Goal: Transaction & Acquisition: Obtain resource

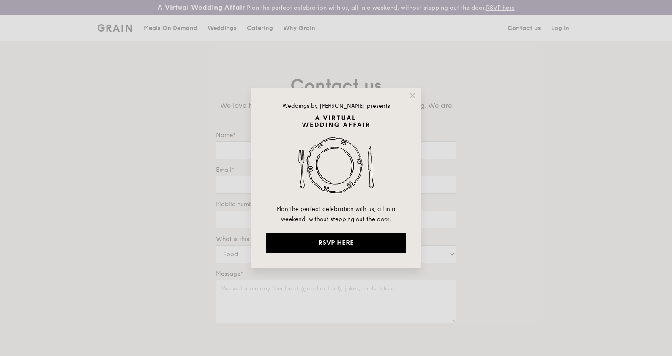
drag, startPoint x: 412, startPoint y: 94, endPoint x: 416, endPoint y: 97, distance: 5.7
click at [416, 97] on div "Weddings by Grain presents Plan the perfect celebration with us, all in a weeke…" at bounding box center [335, 177] width 169 height 181
click at [414, 96] on icon at bounding box center [413, 96] width 8 height 8
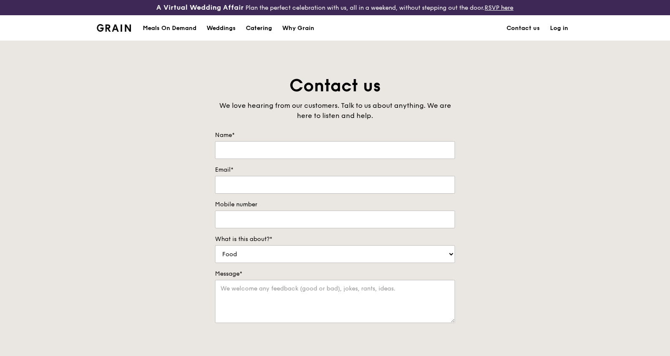
click at [272, 32] on div "Catering" at bounding box center [259, 28] width 26 height 25
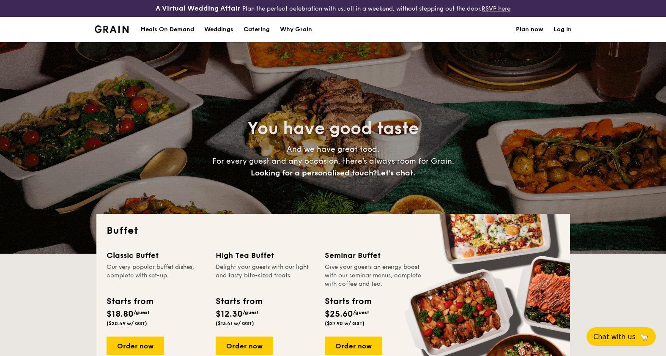
select select
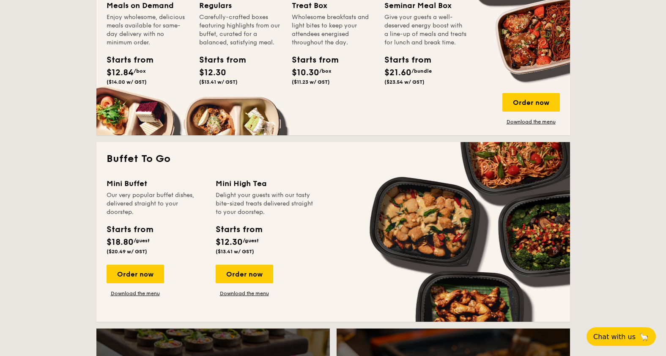
scroll to position [444, 0]
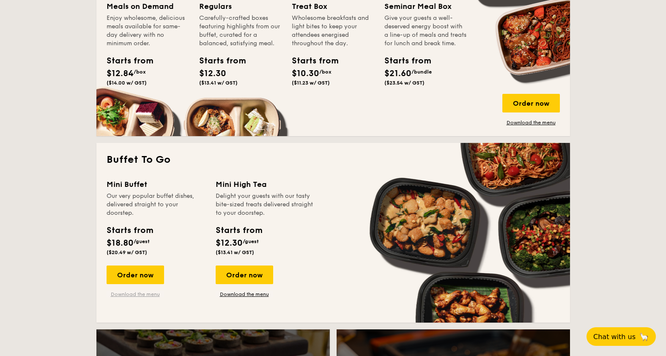
click at [150, 294] on link "Download the menu" at bounding box center [134, 294] width 57 height 7
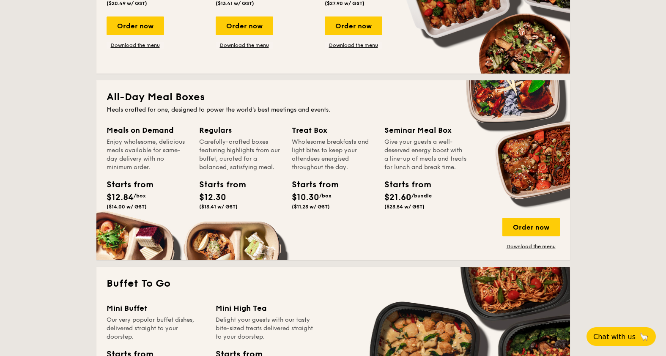
scroll to position [317, 0]
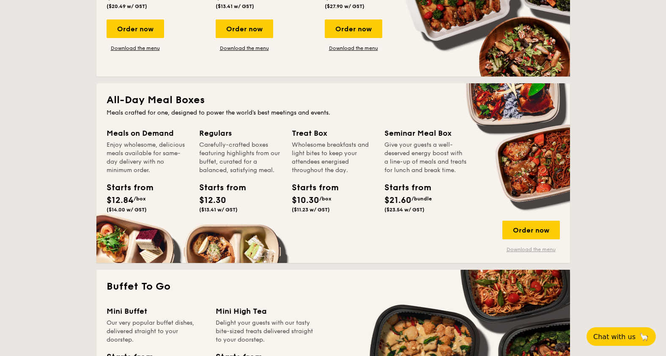
click at [510, 249] on link "Download the menu" at bounding box center [530, 249] width 57 height 7
